Goal: Task Accomplishment & Management: Manage account settings

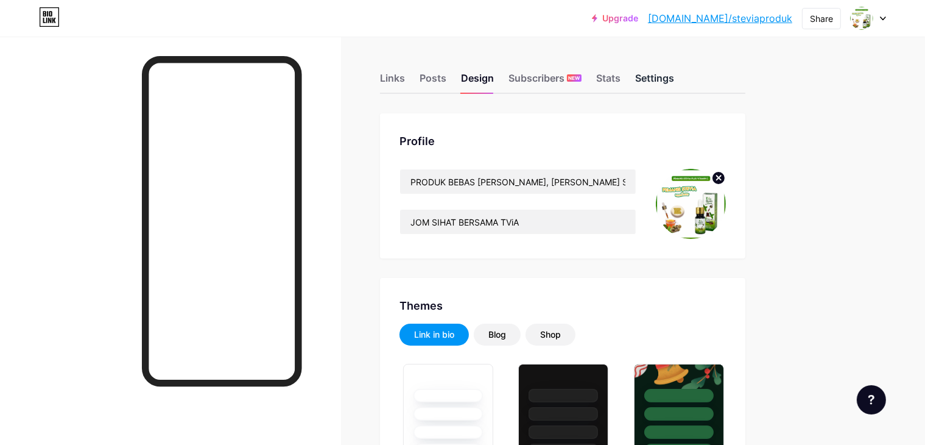
click at [674, 71] on div "Settings" at bounding box center [654, 82] width 39 height 22
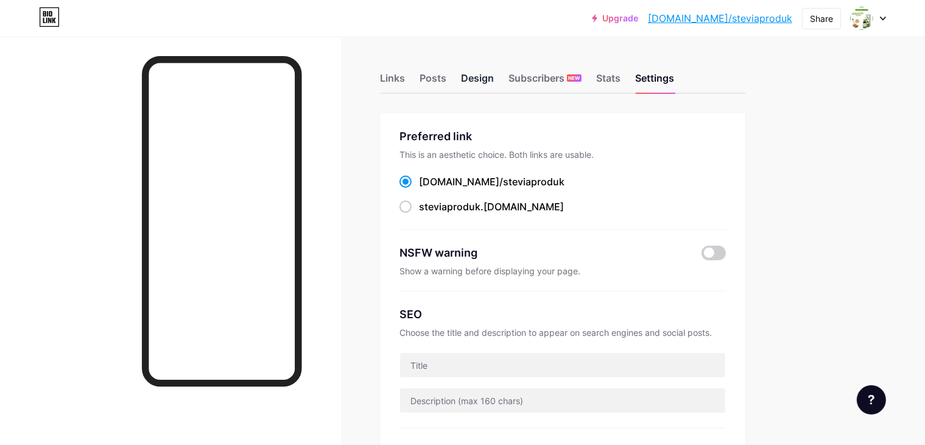
click at [494, 85] on div "Design" at bounding box center [477, 82] width 33 height 22
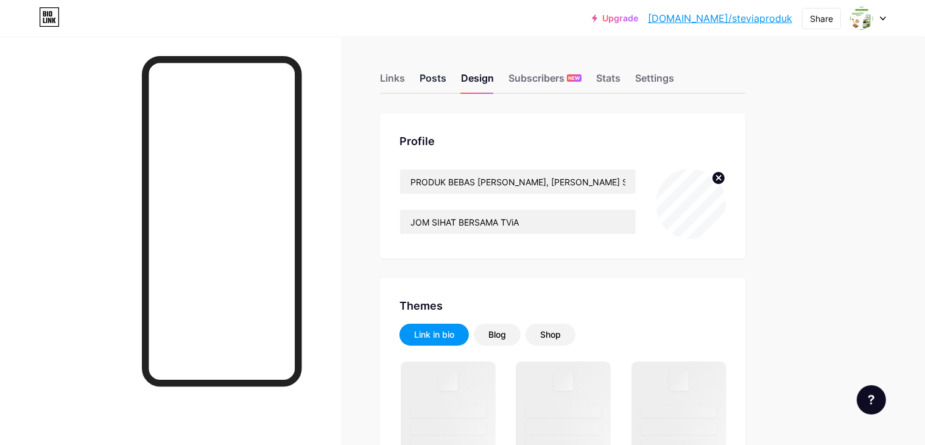
click at [446, 78] on div "Posts" at bounding box center [433, 82] width 27 height 22
click at [405, 79] on div "Links" at bounding box center [392, 82] width 25 height 22
